Goal: Obtain resource: Download file/media

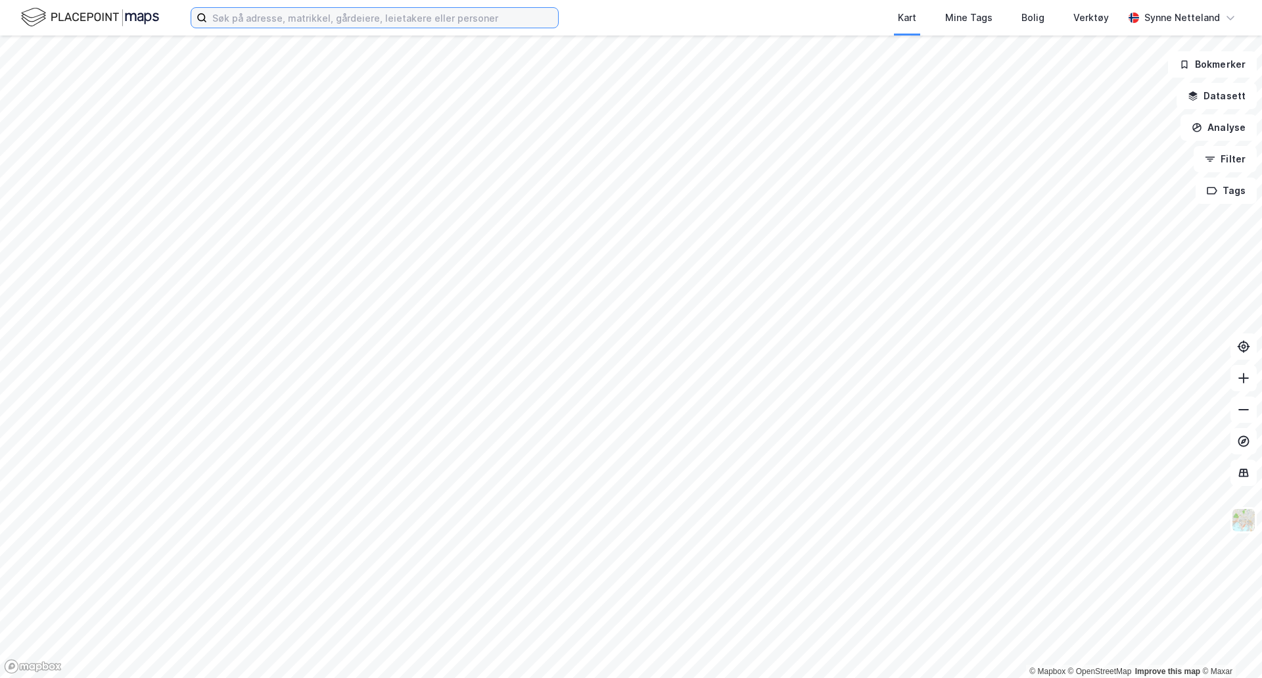
click at [383, 14] on input at bounding box center [382, 18] width 351 height 20
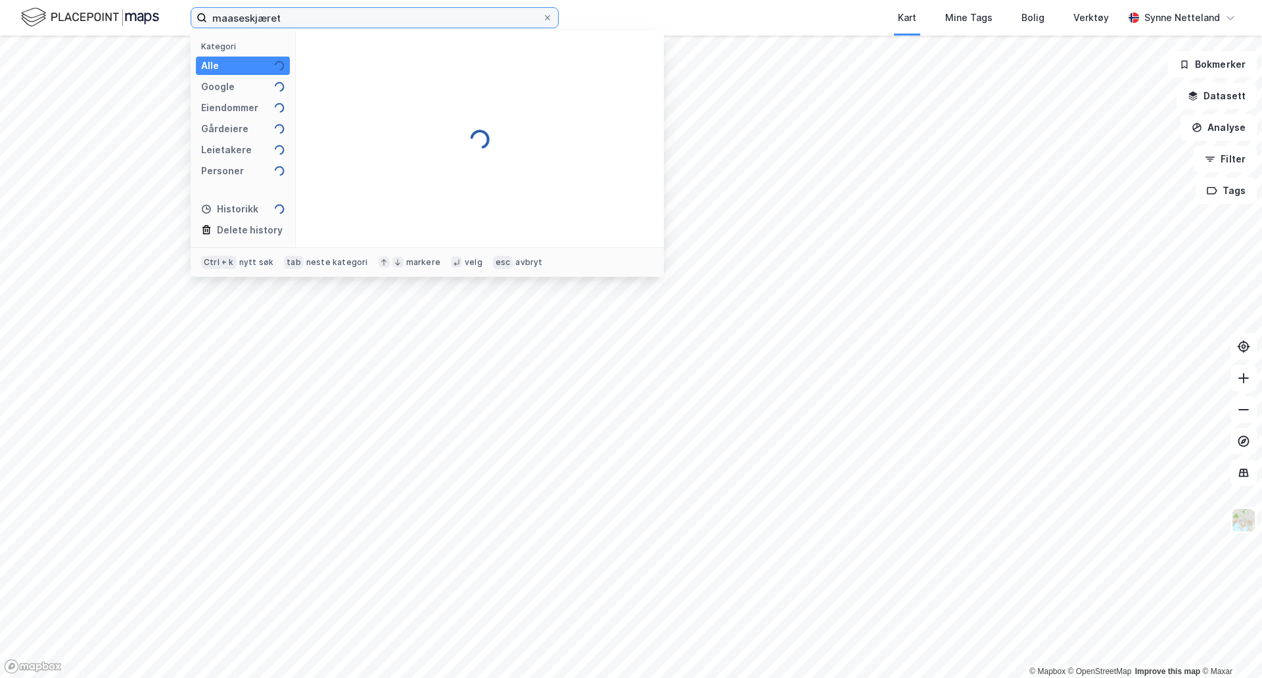
type input "maaseskjæret"
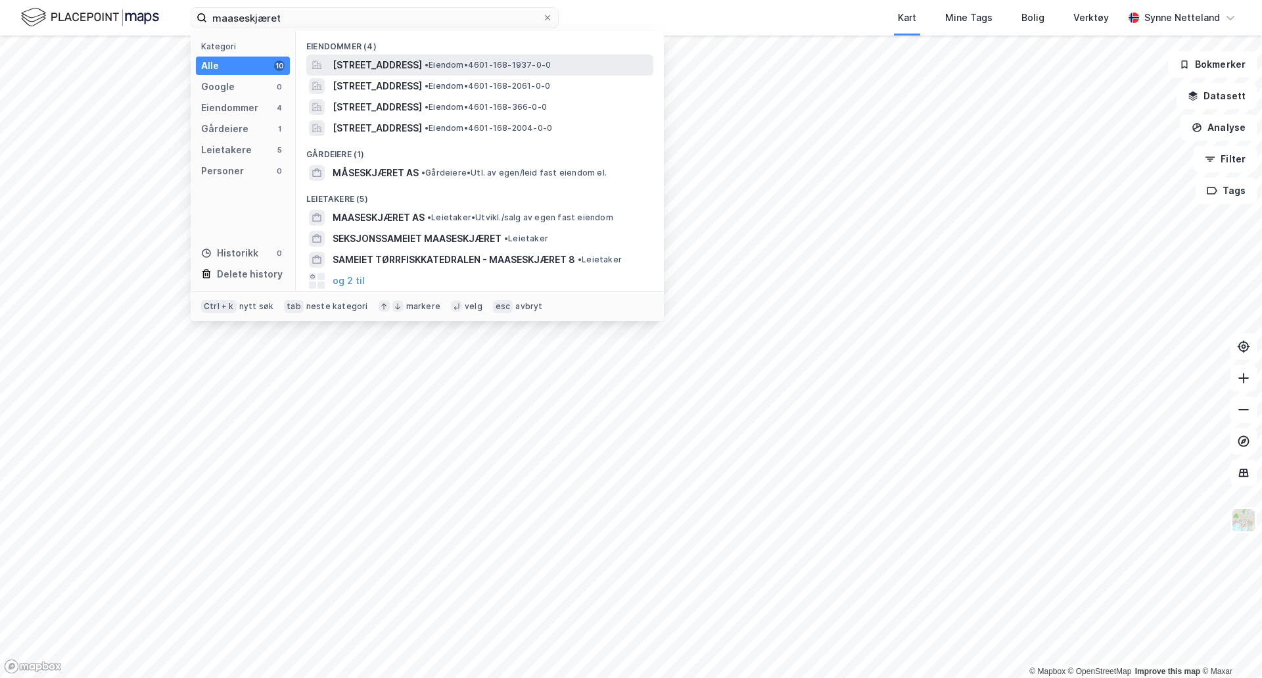
click at [417, 68] on span "[STREET_ADDRESS]" at bounding box center [377, 65] width 89 height 16
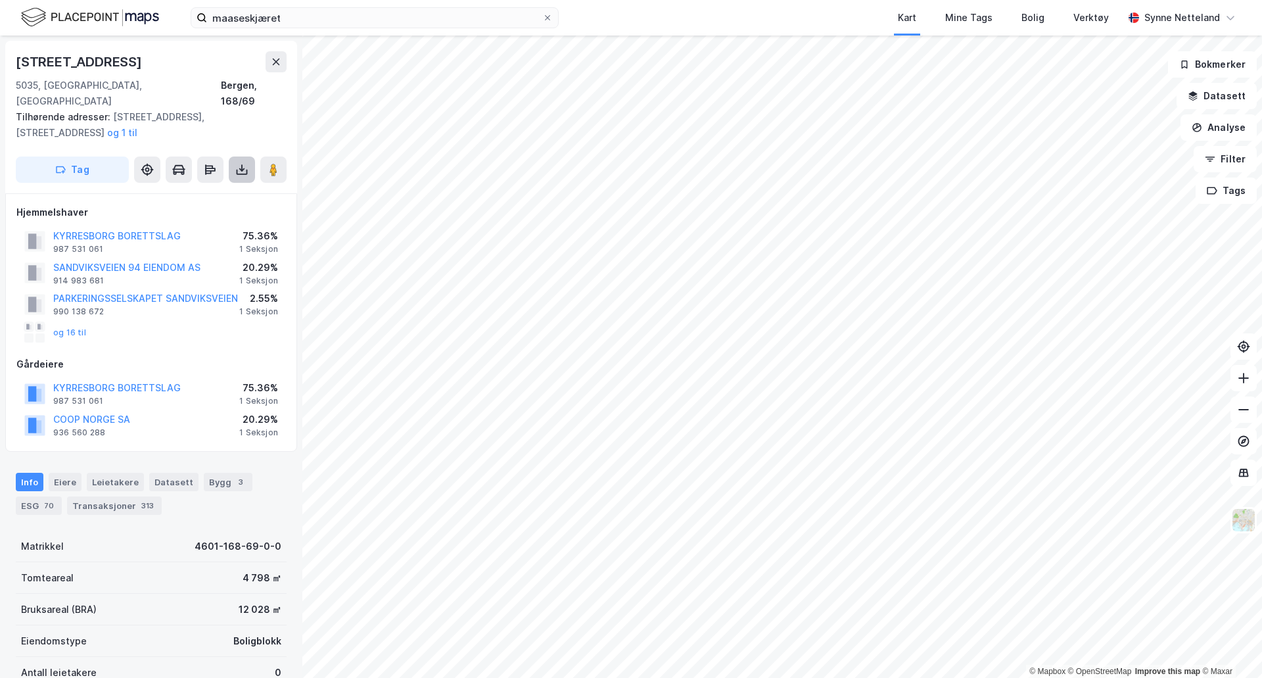
click at [233, 156] on button at bounding box center [242, 169] width 26 height 26
click at [214, 191] on div "Last ned grunnbok" at bounding box center [177, 196] width 76 height 11
click at [250, 260] on div "20.29%" at bounding box center [258, 268] width 39 height 16
click at [0, 0] on button "SANDVIKSVEIEN 94 EIENDOM AS" at bounding box center [0, 0] width 0 height 0
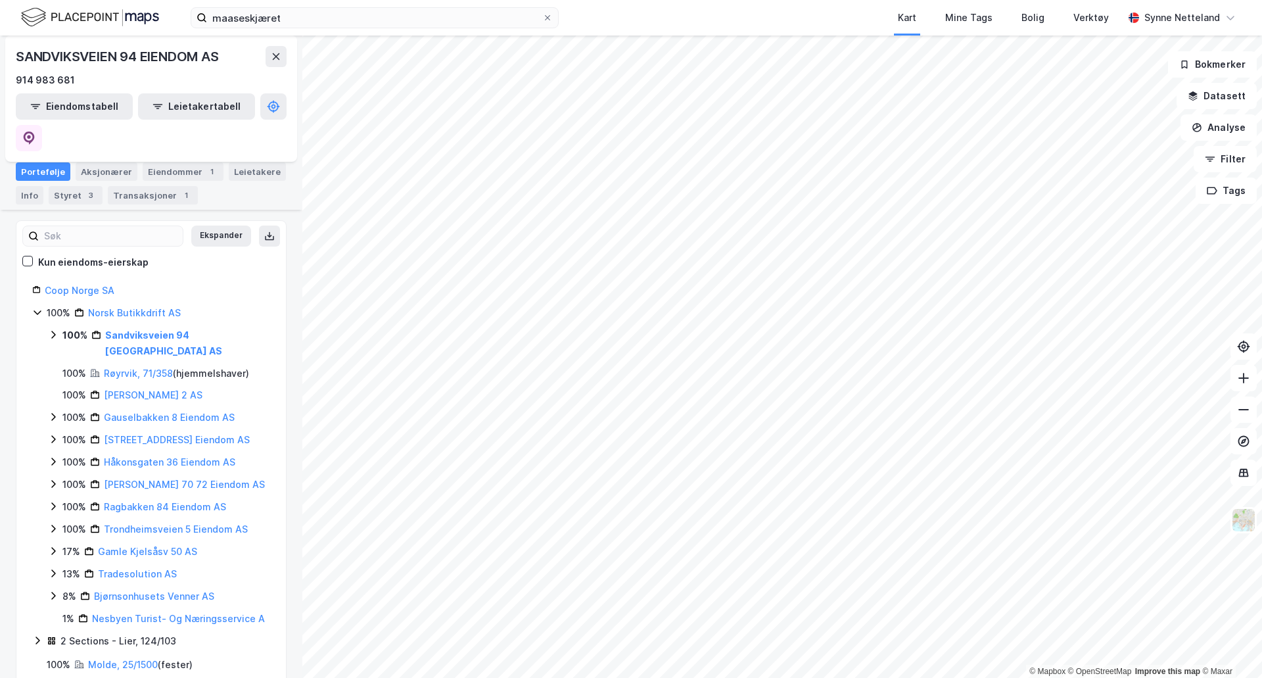
scroll to position [131, 0]
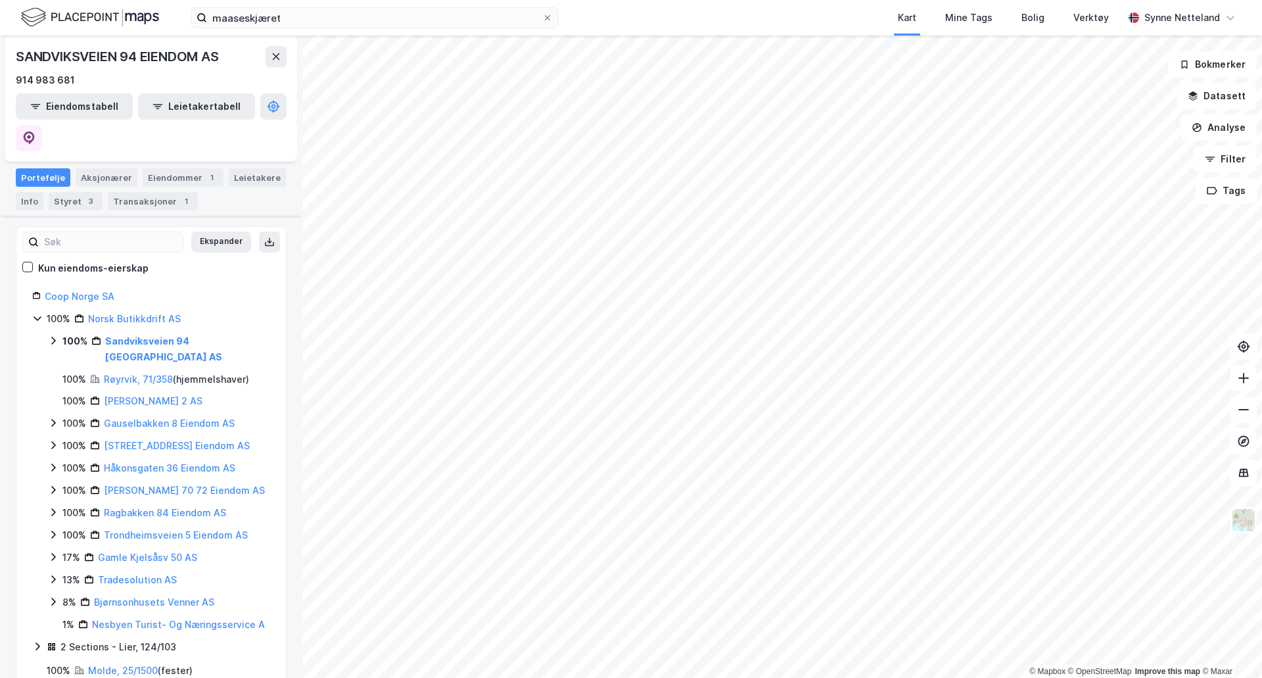
click at [55, 337] on icon at bounding box center [53, 341] width 4 height 8
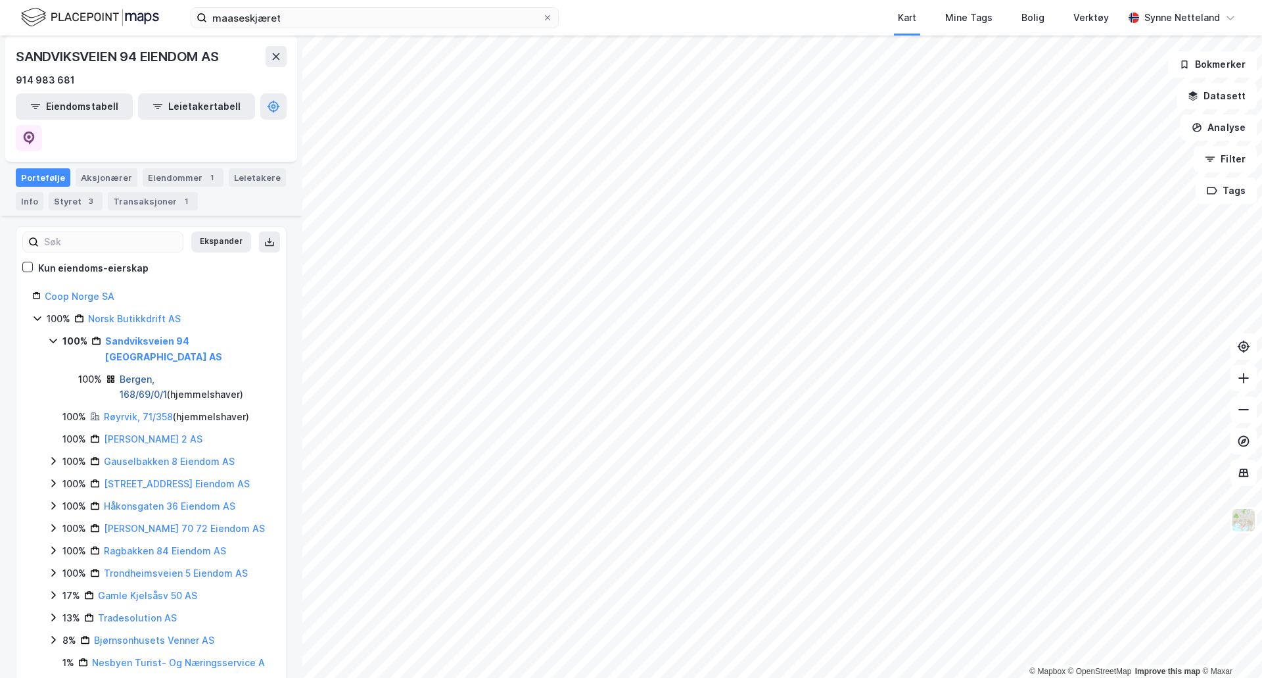
click at [167, 373] on link "Bergen, 168/69/0/1" at bounding box center [143, 386] width 47 height 27
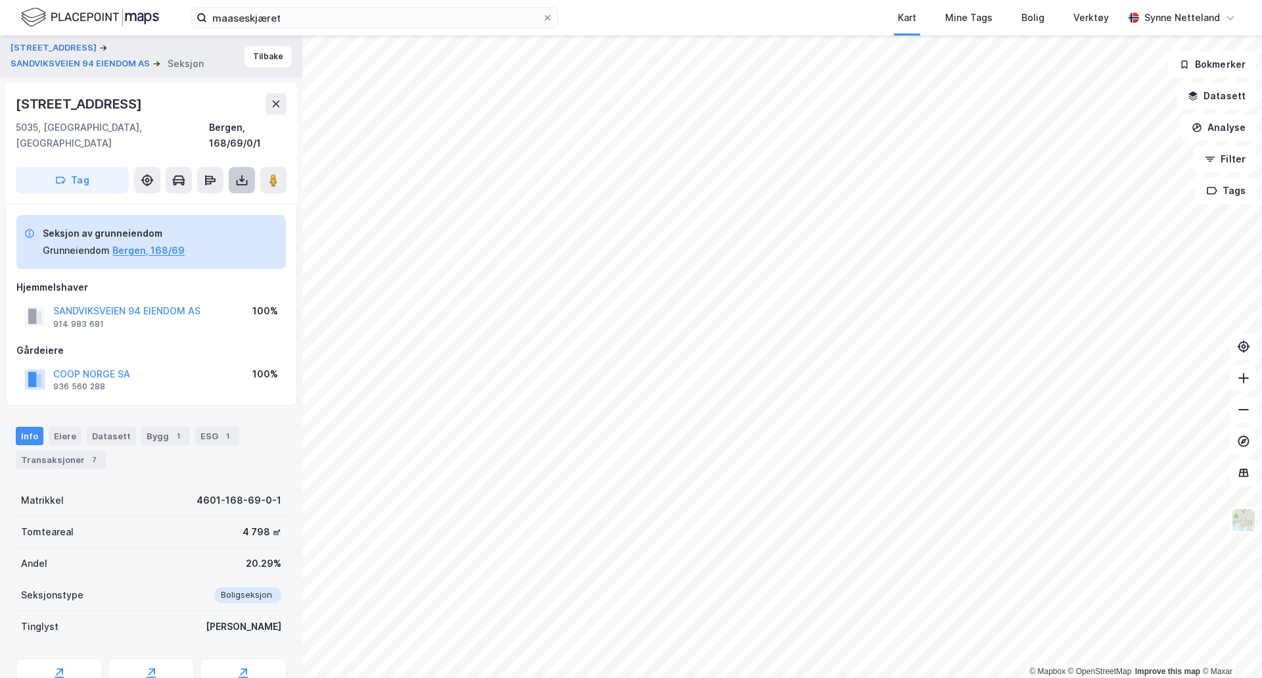
click at [238, 174] on icon at bounding box center [241, 180] width 13 height 13
click at [215, 201] on div "Last ned grunnbok" at bounding box center [177, 206] width 76 height 11
